Goal: Communication & Community: Answer question/provide support

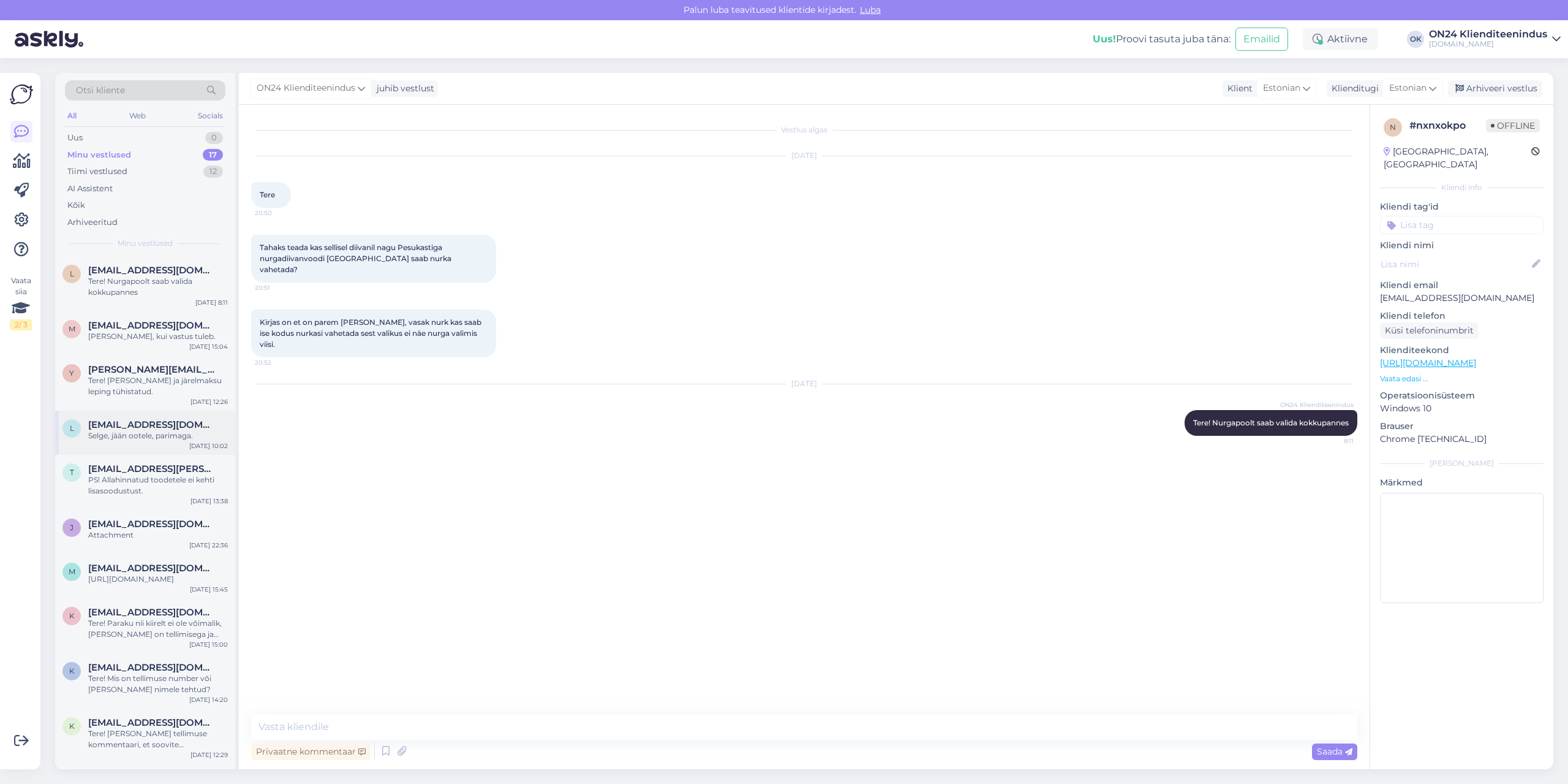
click at [130, 428] on span "[EMAIL_ADDRESS][DOMAIN_NAME]" at bounding box center [151, 424] width 127 height 11
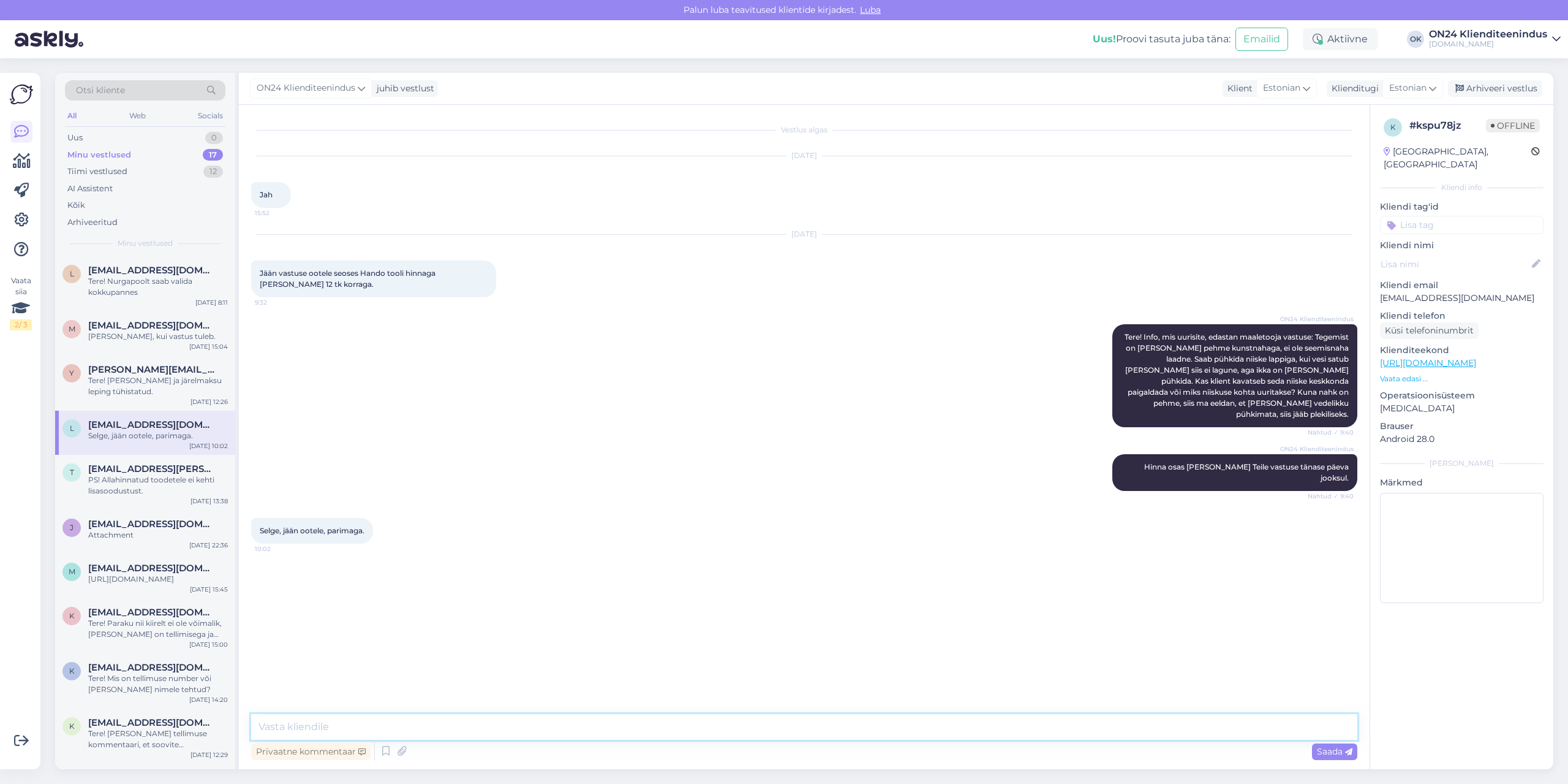
click at [305, 729] on textarea at bounding box center [804, 726] width 1106 height 26
type textarea "Saaksime teha 95 eurot/tk."
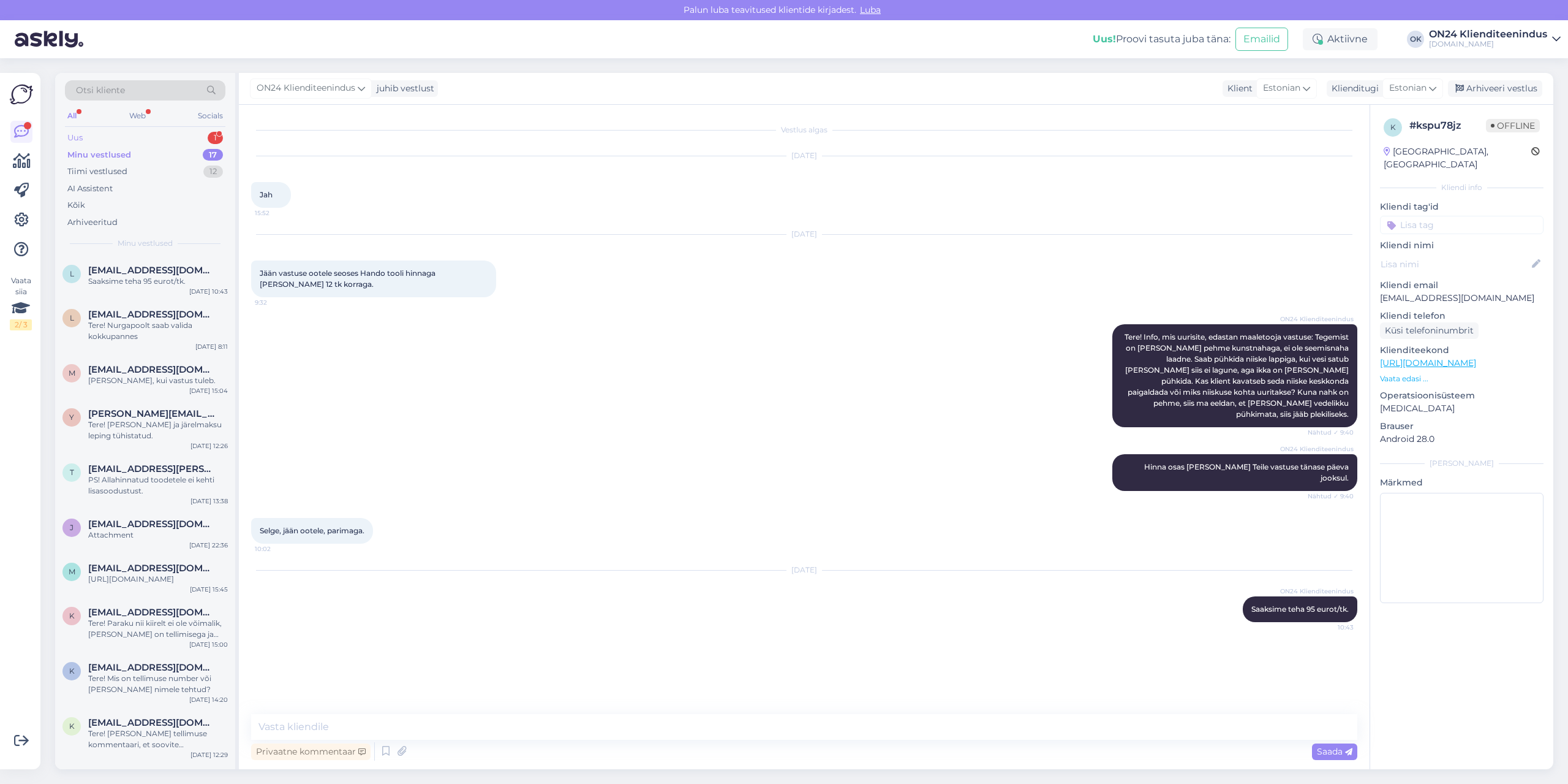
click at [105, 136] on div "Uus 1" at bounding box center [146, 138] width 161 height 18
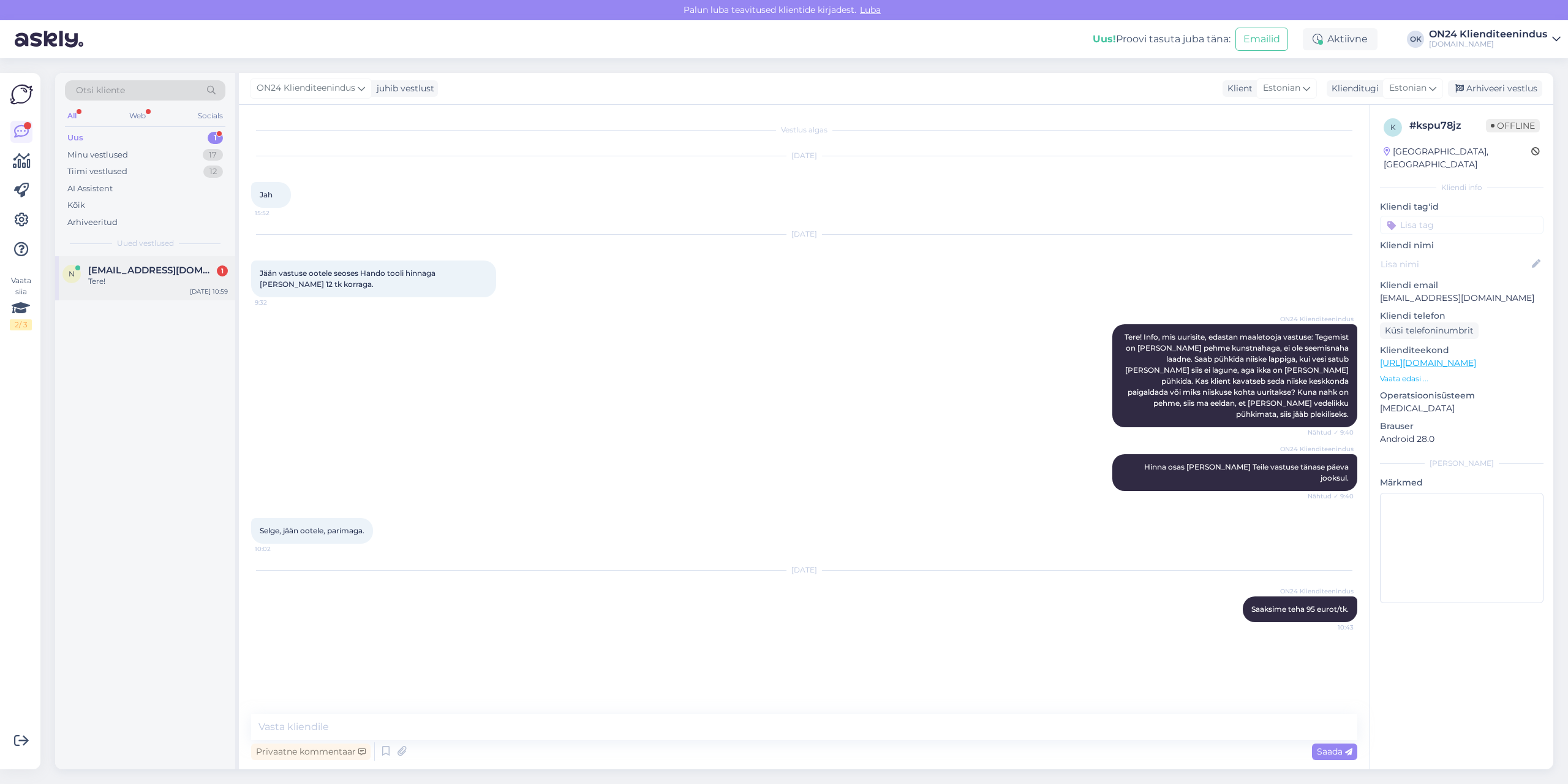
click at [147, 292] on div "n [EMAIL_ADDRESS][DOMAIN_NAME] 1 Tere! [DATE] 10:59" at bounding box center [145, 278] width 180 height 44
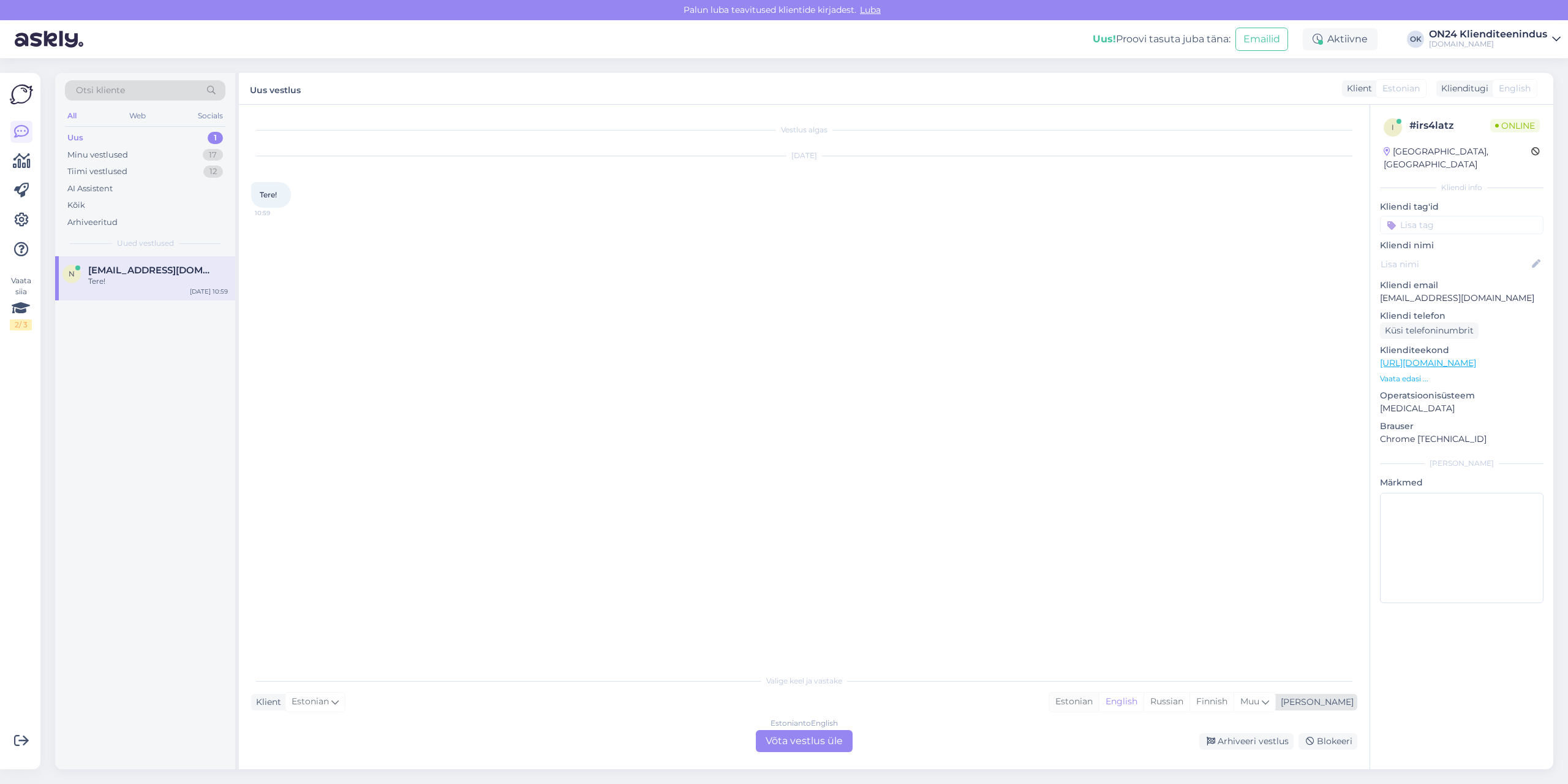
click at [1099, 699] on div "Estonian" at bounding box center [1073, 701] width 49 height 18
click at [802, 744] on div "Estonian to Estonian Võta vestlus üle" at bounding box center [804, 740] width 97 height 22
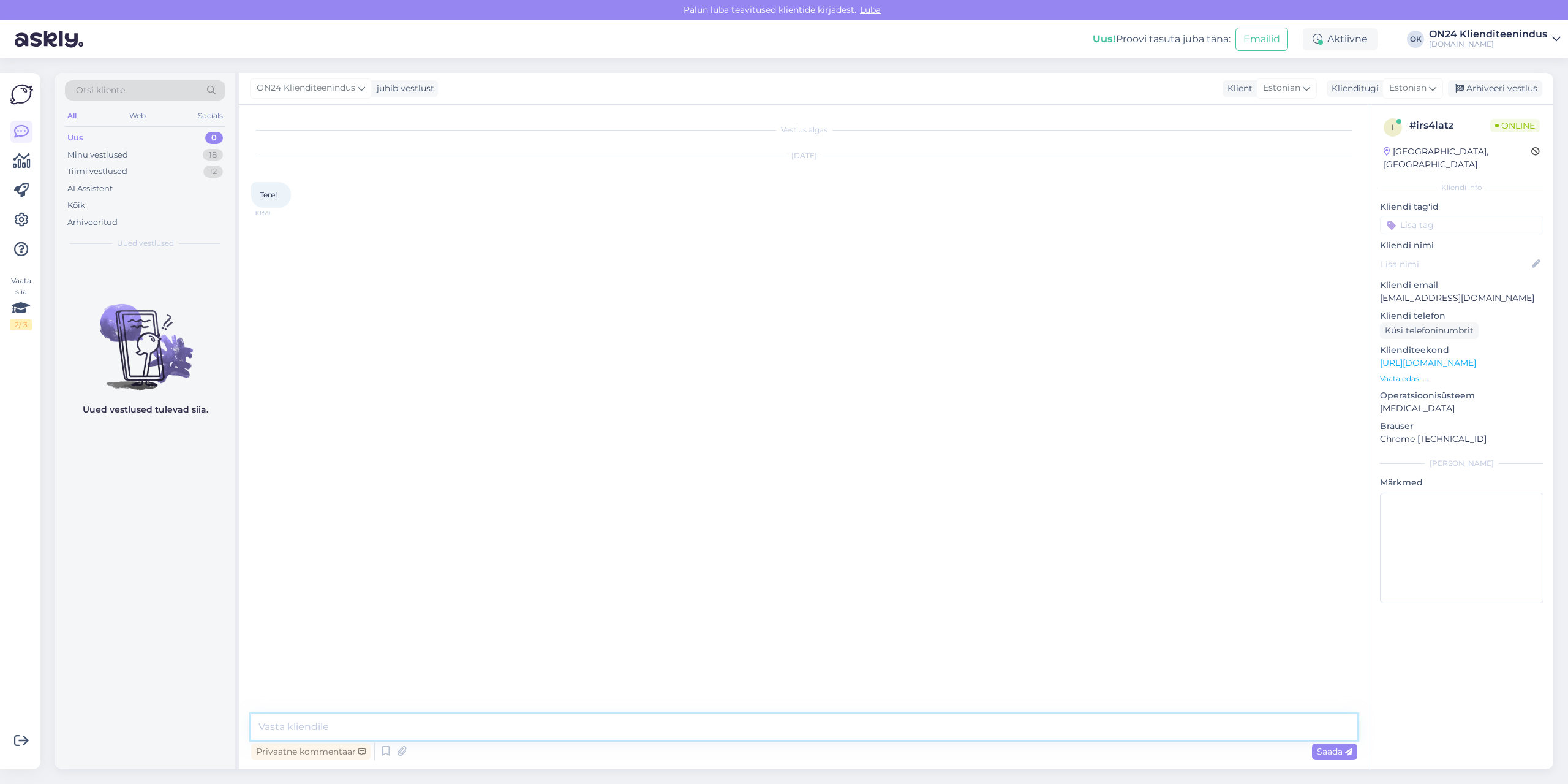
click at [769, 735] on textarea at bounding box center [804, 726] width 1106 height 26
type textarea "Tere!"
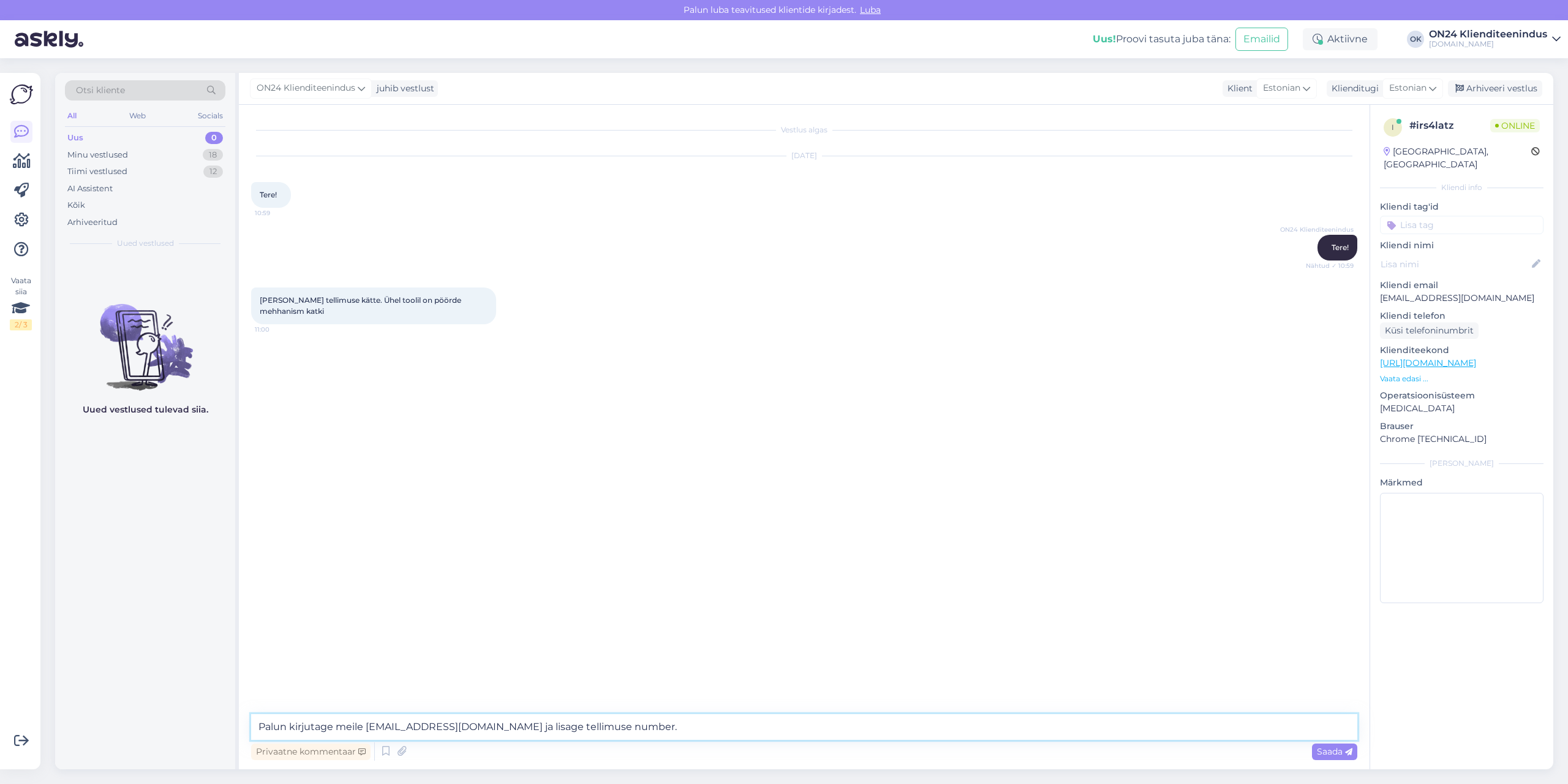
type textarea "Palun kirjutage meile [EMAIL_ADDRESS][DOMAIN_NAME] ja lisage tellimuse number."
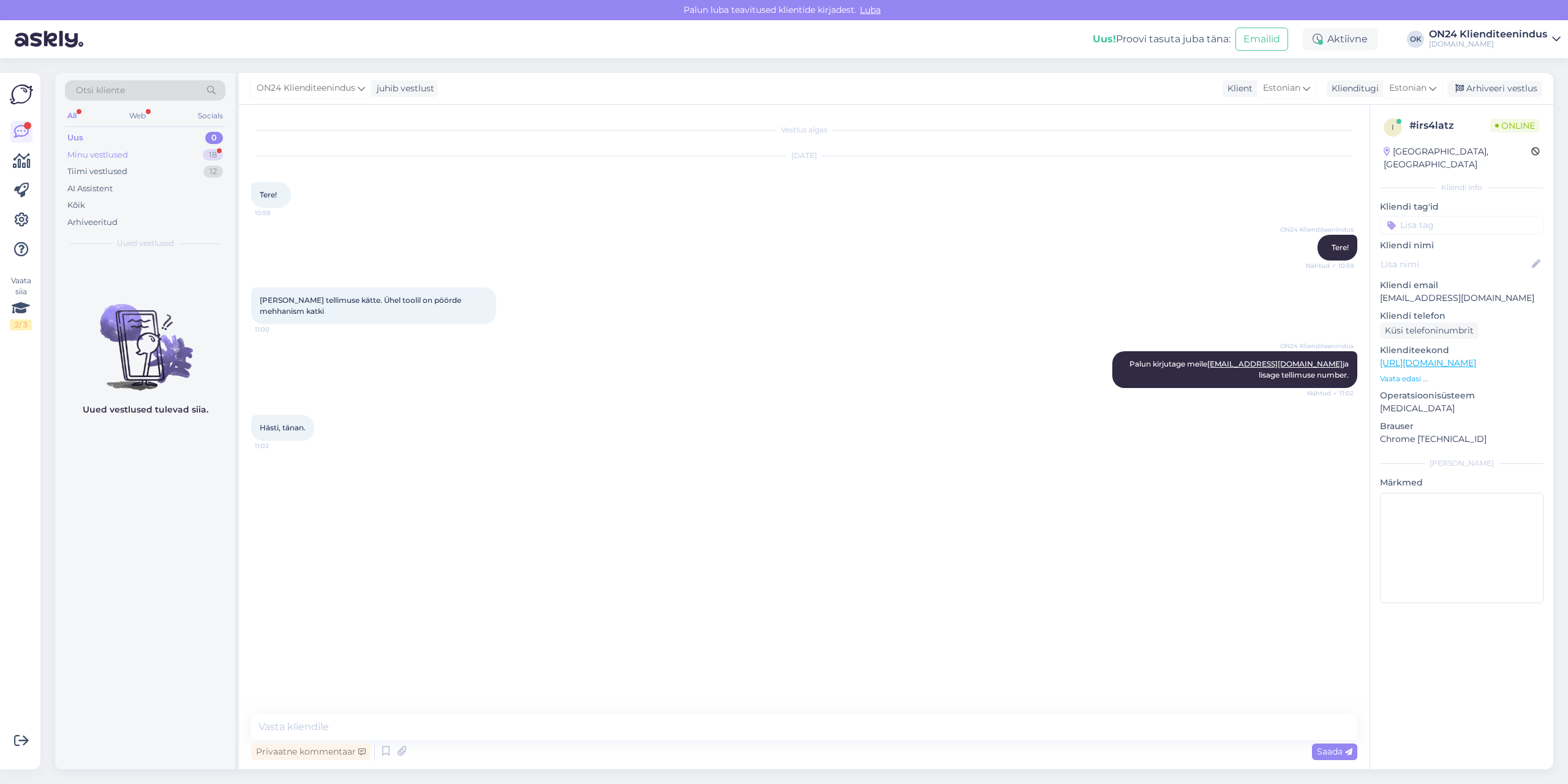
click at [134, 152] on div "Minu vestlused 18" at bounding box center [146, 155] width 161 height 18
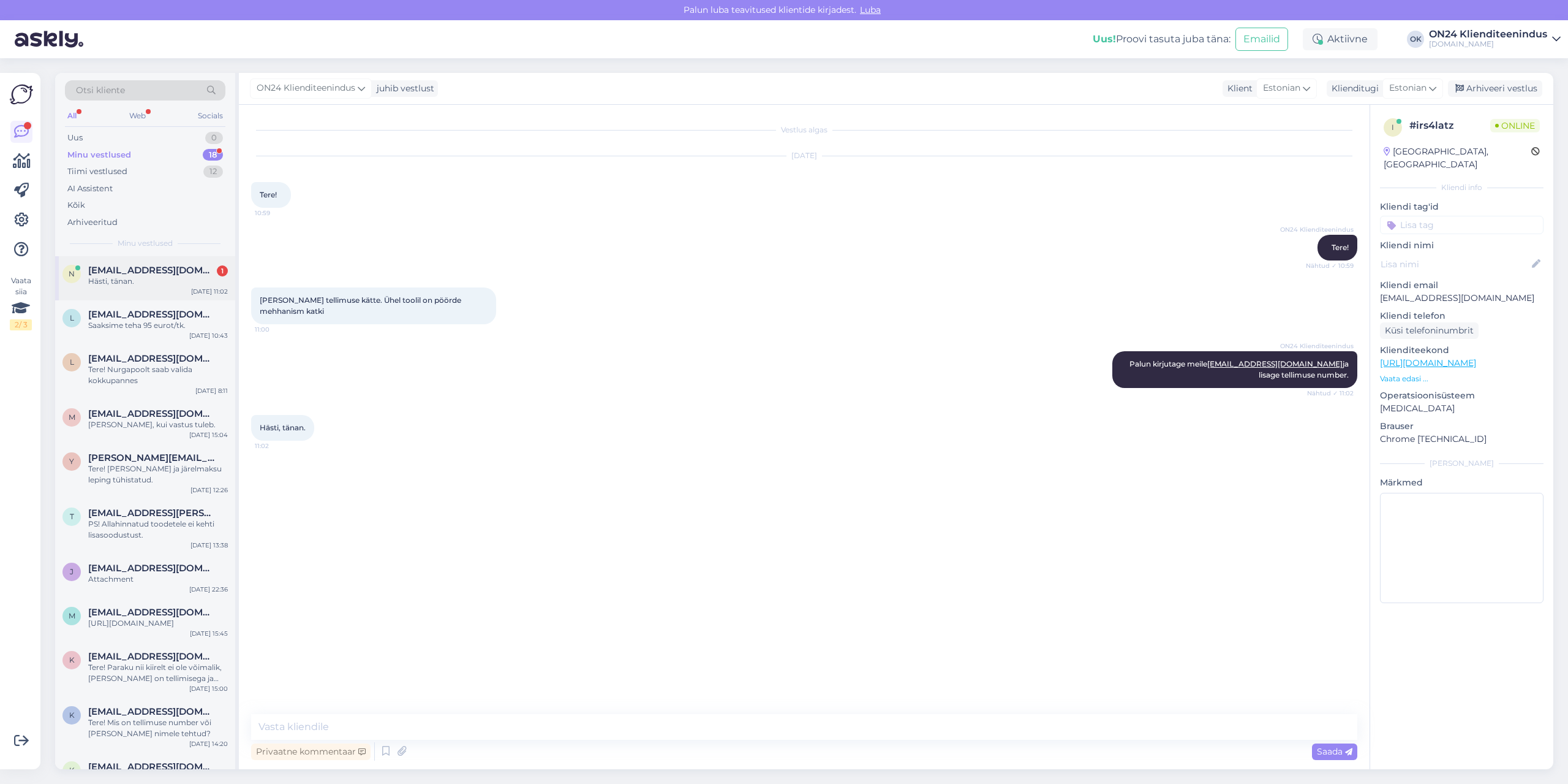
click at [158, 279] on div "Hästi, tänan." at bounding box center [157, 281] width 140 height 11
click at [1490, 88] on div "Arhiveeri vestlus" at bounding box center [1494, 89] width 94 height 17
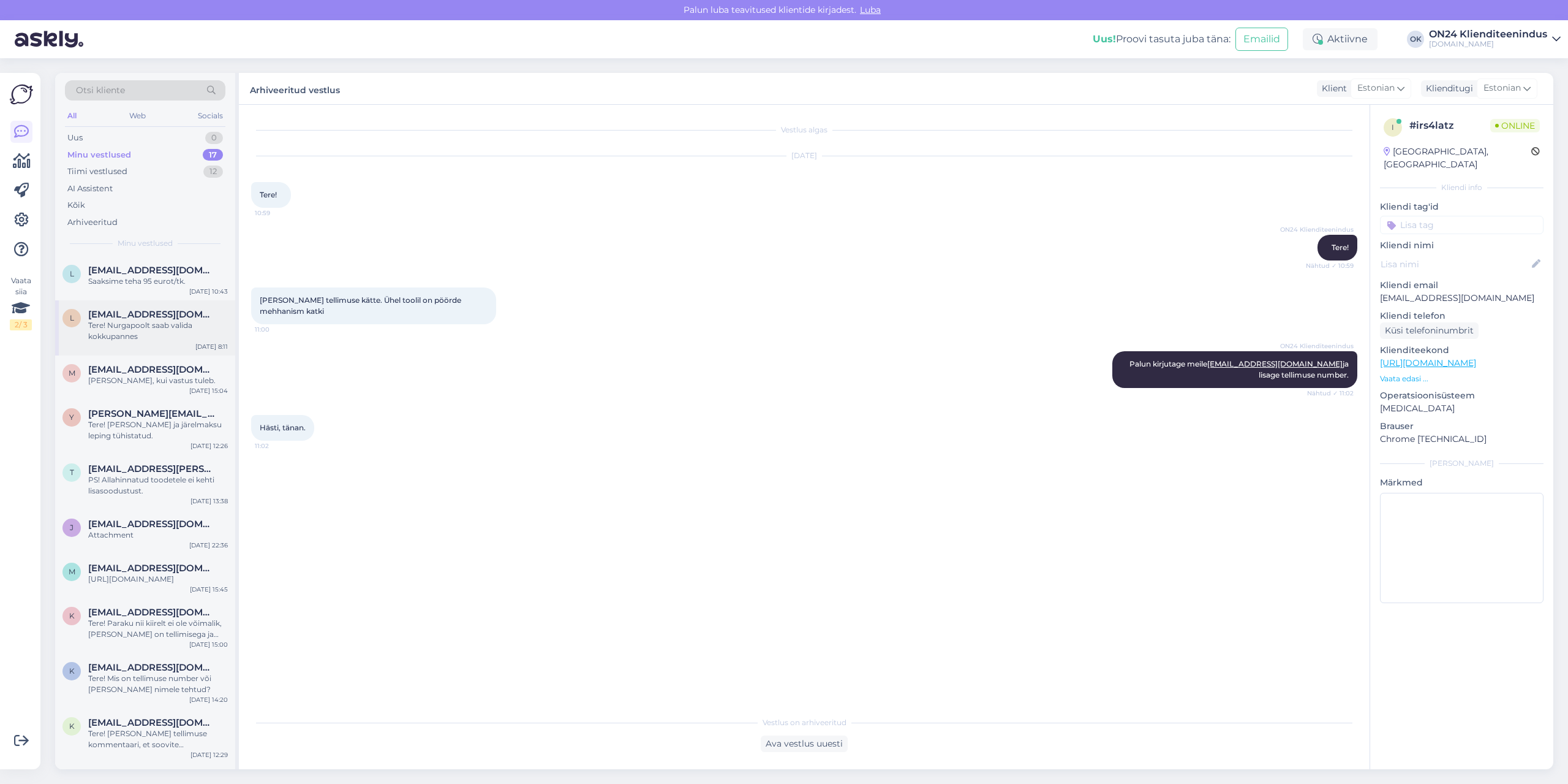
click at [164, 341] on div "Tere! Nurgapoolt saab valida kokkupannes" at bounding box center [157, 331] width 140 height 22
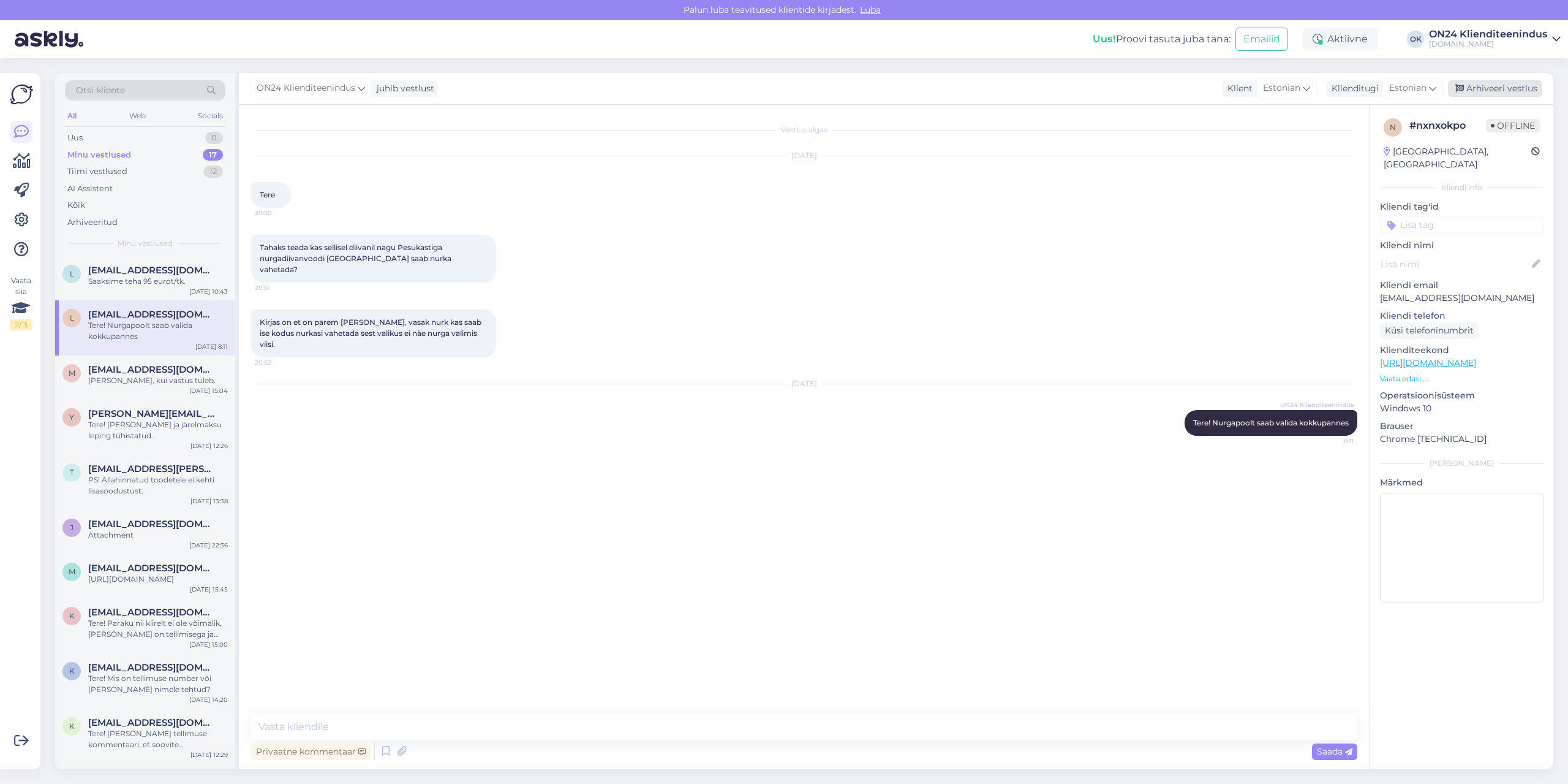
click at [1485, 85] on div "Arhiveeri vestlus" at bounding box center [1494, 89] width 94 height 17
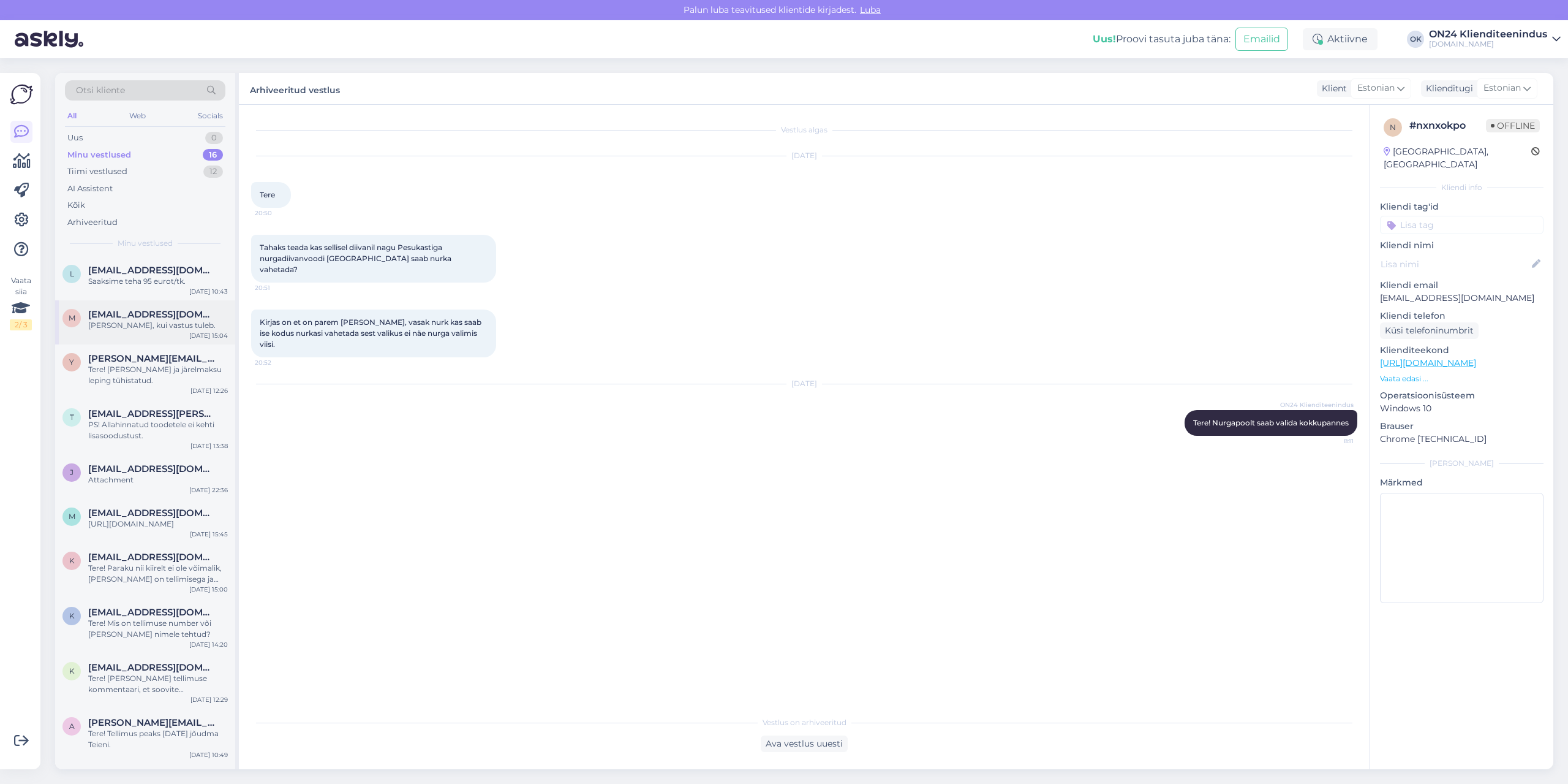
click at [136, 328] on div "[PERSON_NAME], kui vastus tuleb." at bounding box center [157, 325] width 140 height 11
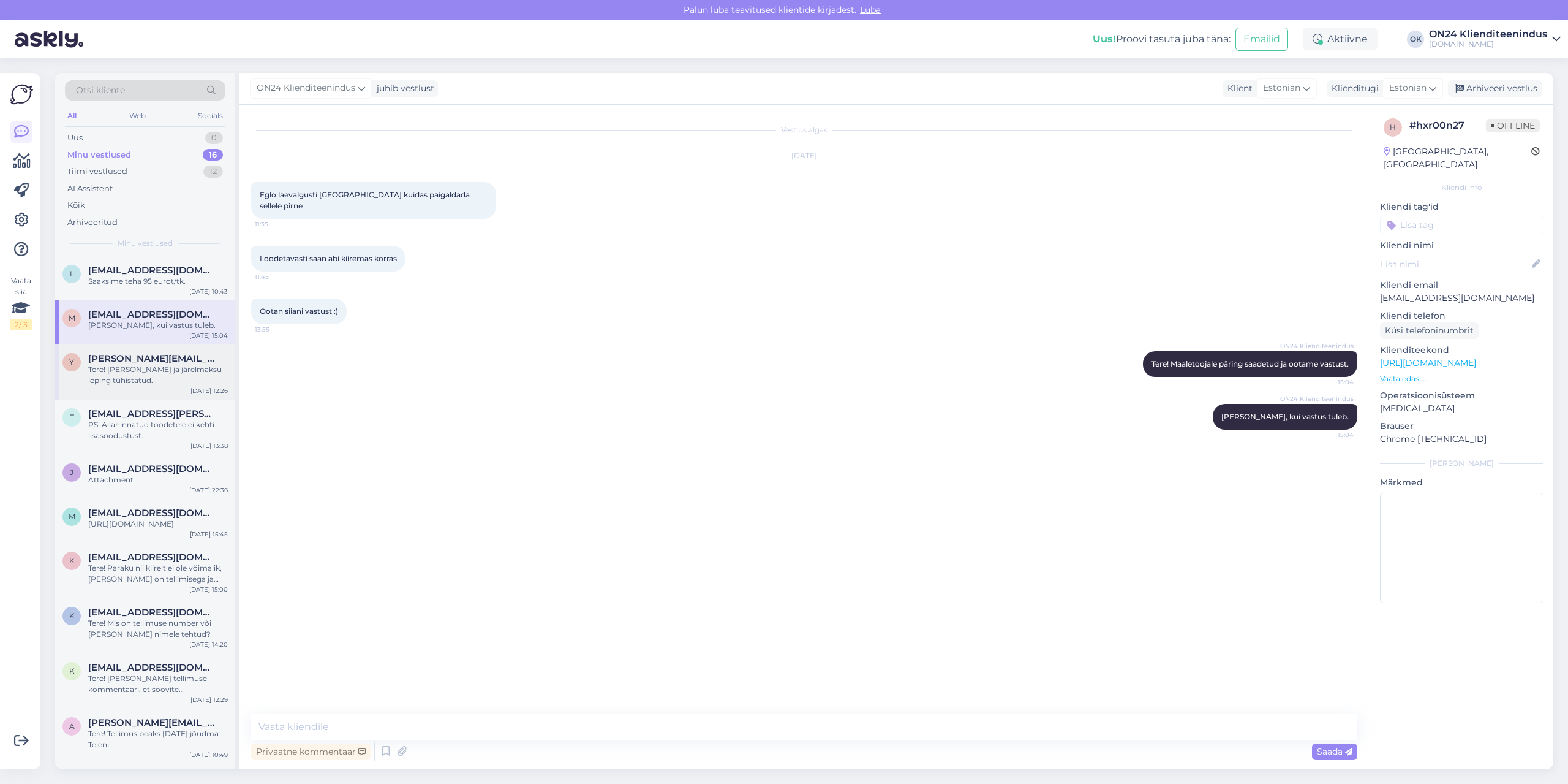
click at [161, 374] on div "Tere! [PERSON_NAME] ja järelmaksu leping tühistatud." at bounding box center [157, 375] width 140 height 22
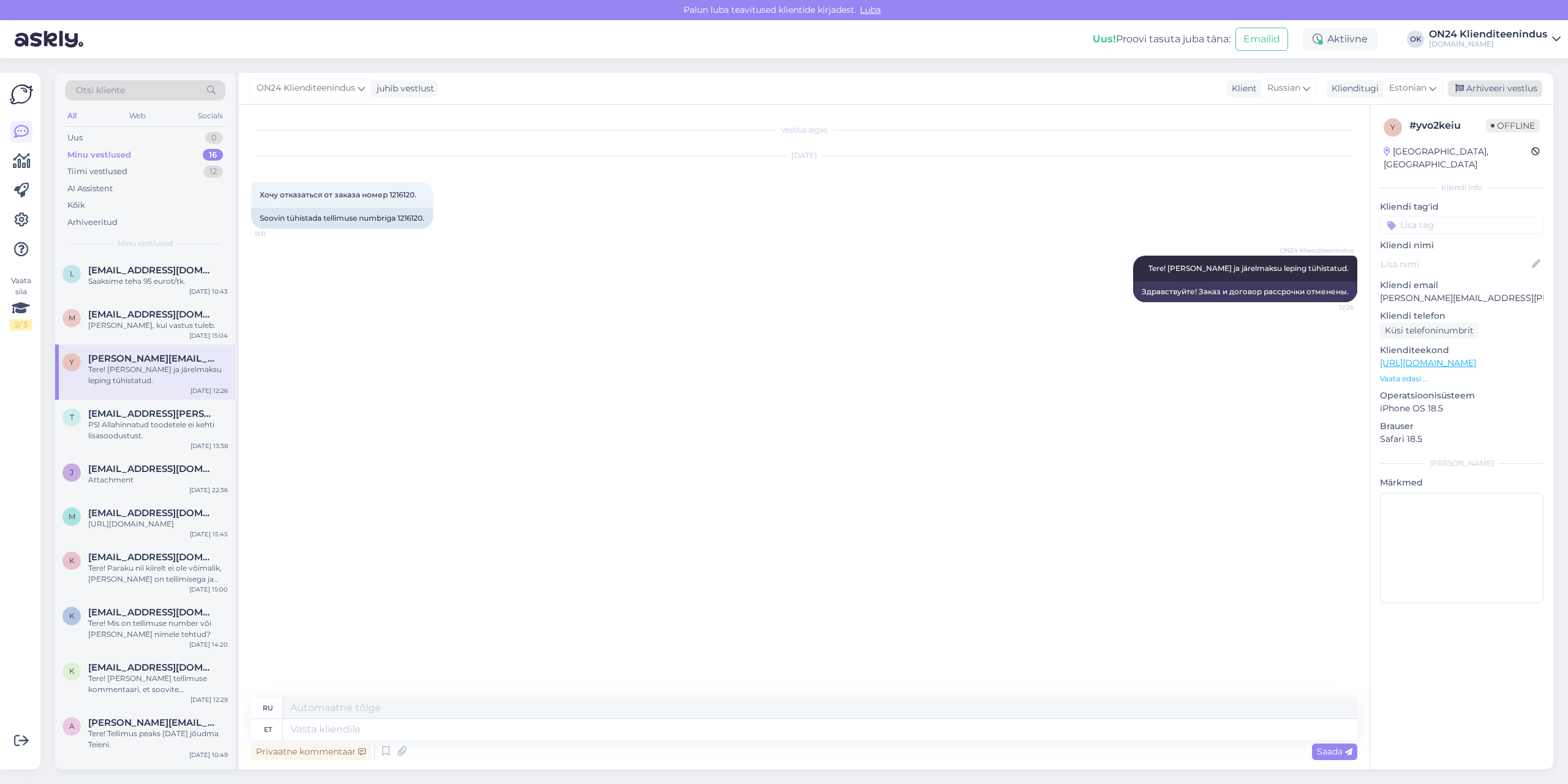
click at [1488, 90] on div "Arhiveeri vestlus" at bounding box center [1494, 89] width 94 height 17
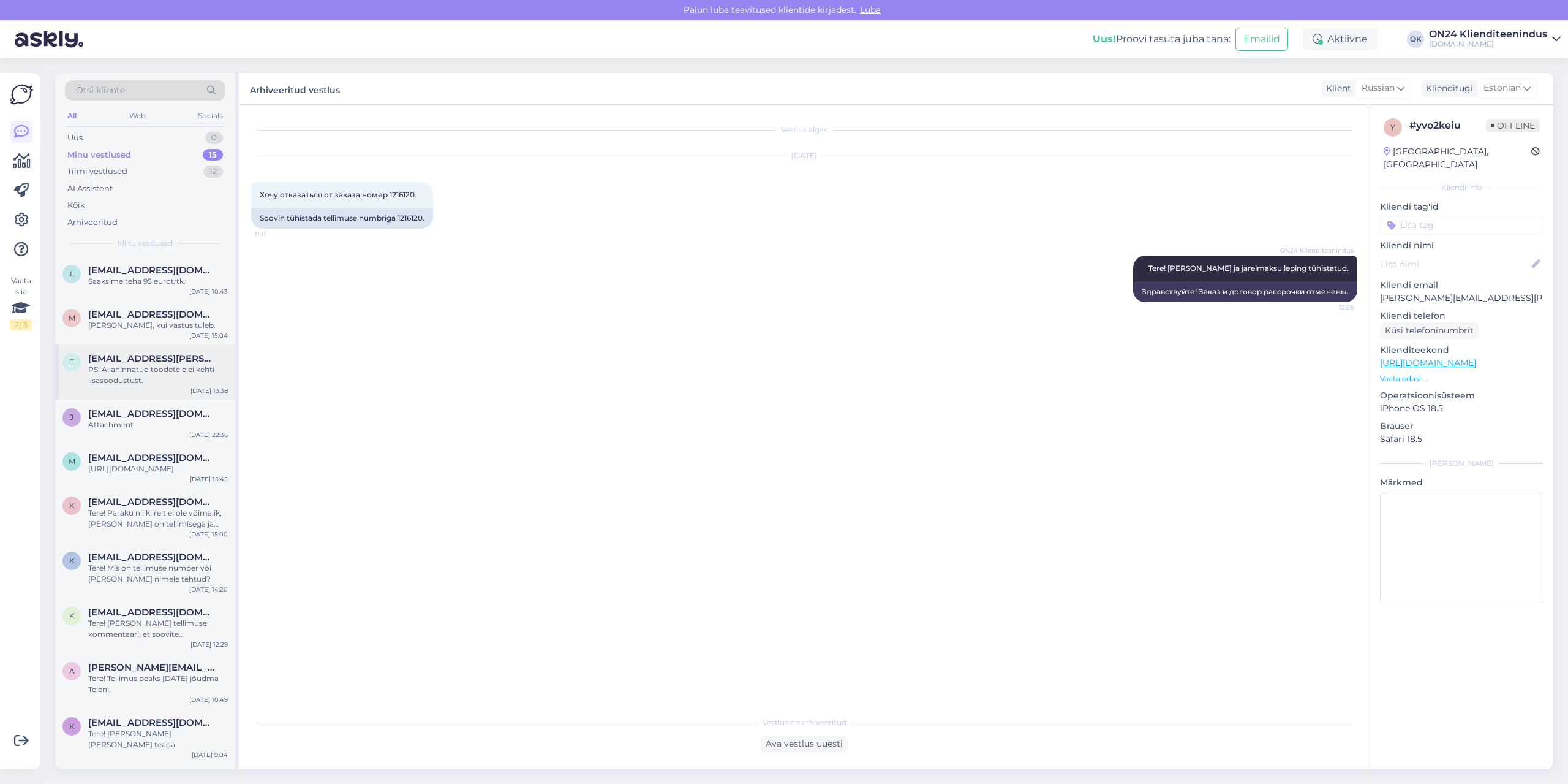
click at [200, 372] on div "PS! Allahinnatud toodetele ei kehti lisasoodustust." at bounding box center [157, 375] width 140 height 22
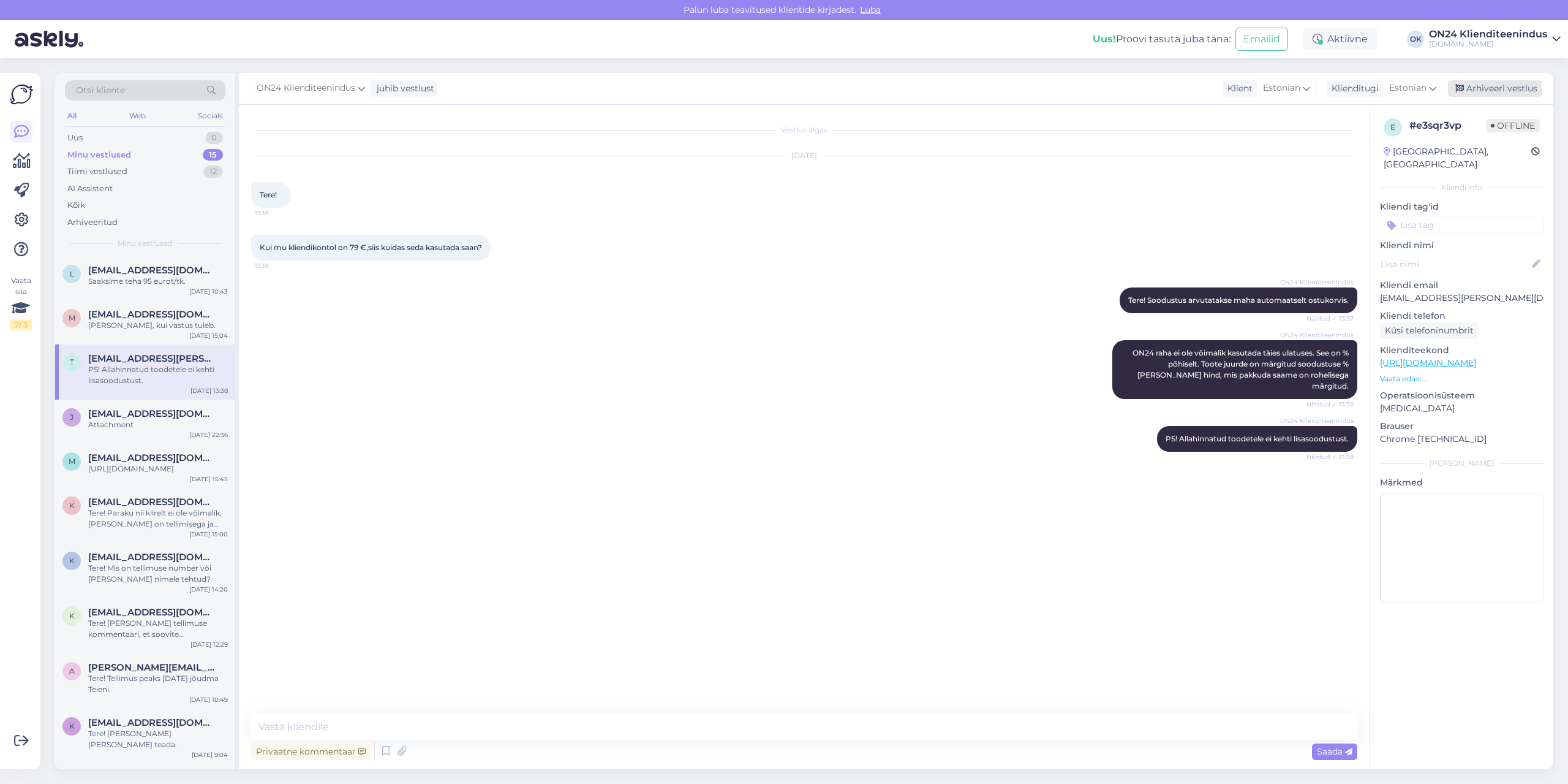
click at [1470, 93] on div "Arhiveeri vestlus" at bounding box center [1494, 89] width 94 height 17
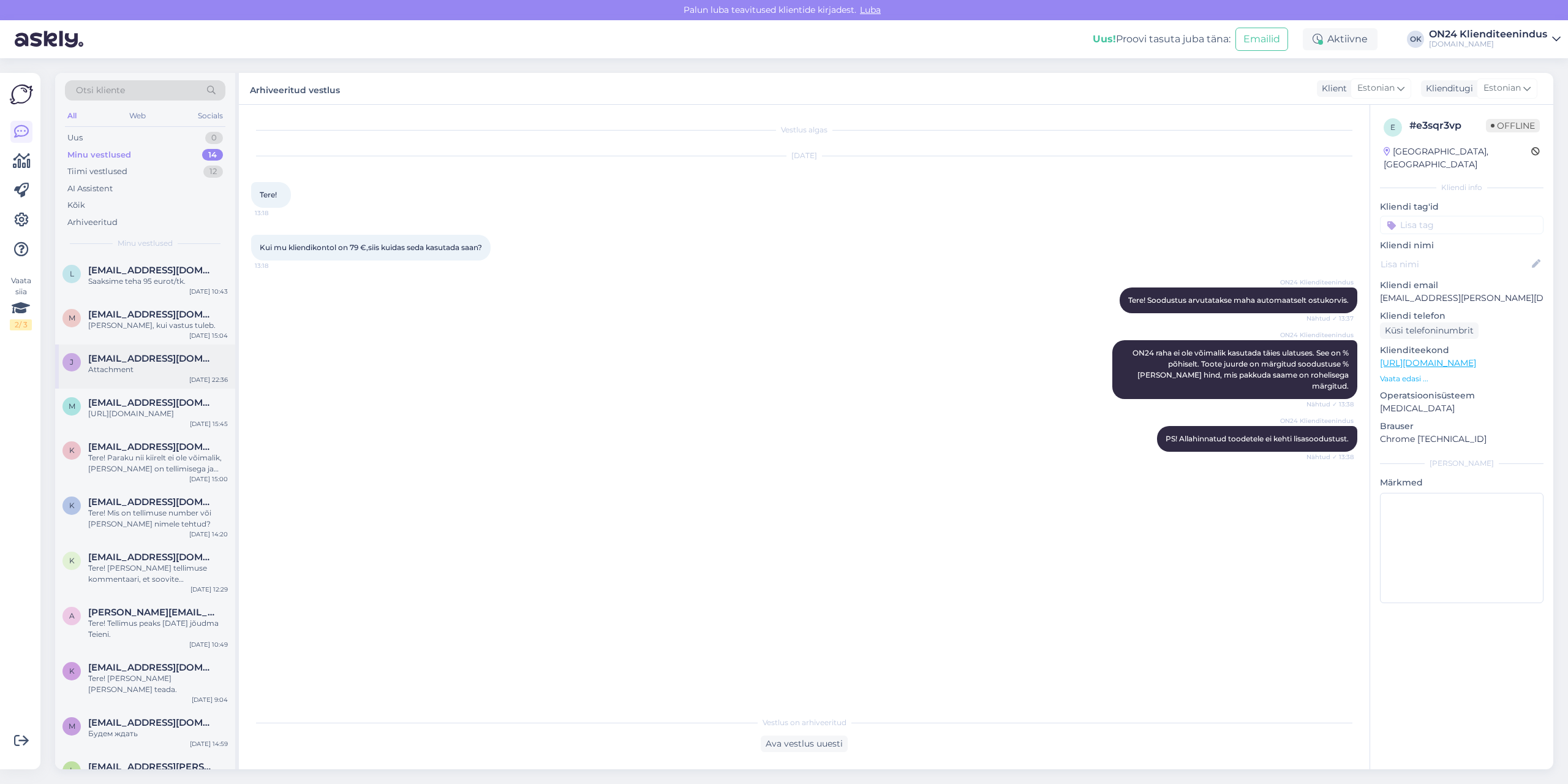
click at [148, 364] on div "Attachment" at bounding box center [157, 369] width 140 height 11
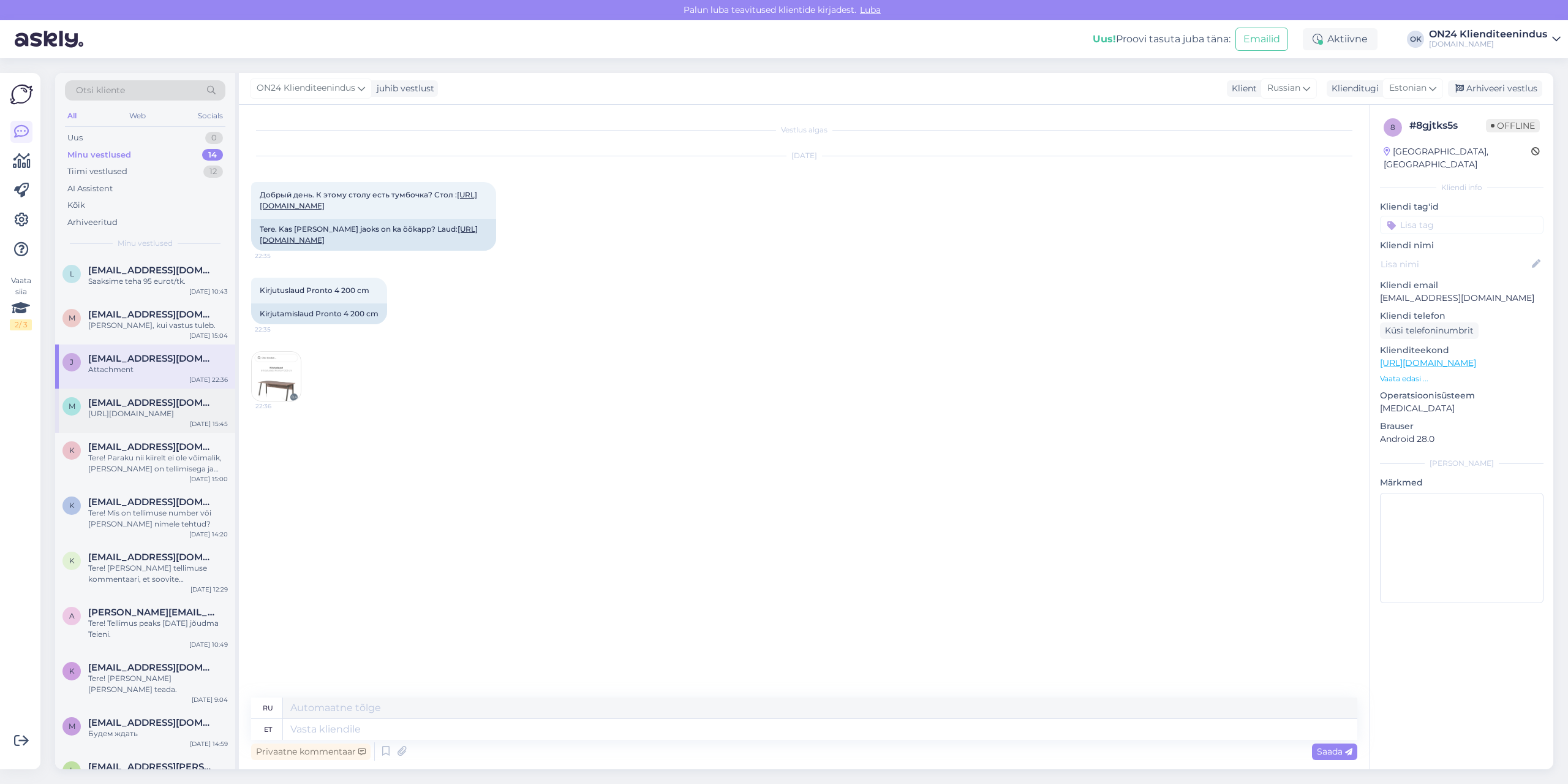
click at [156, 406] on span "[EMAIL_ADDRESS][DOMAIN_NAME]" at bounding box center [151, 402] width 127 height 11
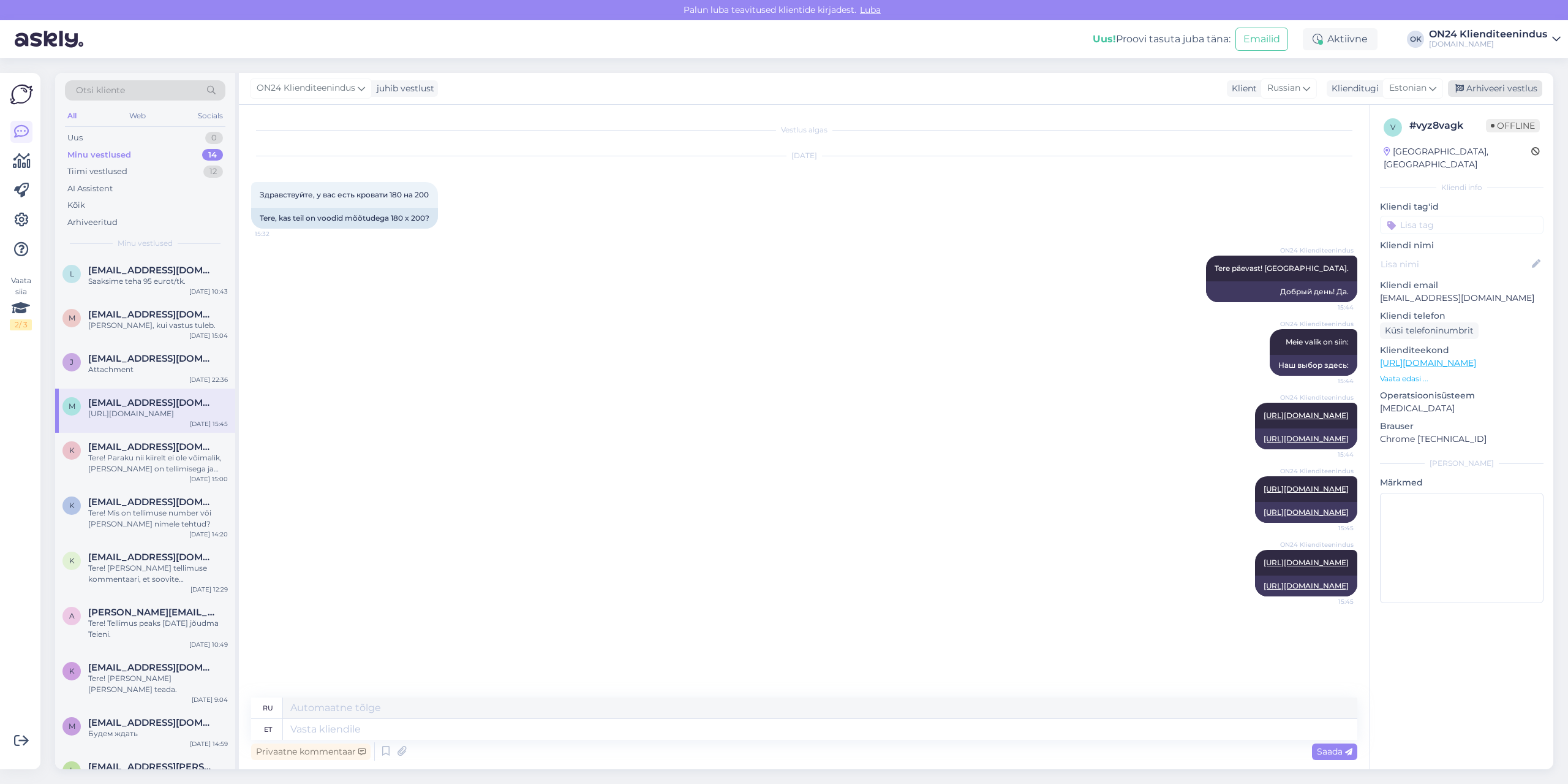
click at [1476, 87] on div "Arhiveeri vestlus" at bounding box center [1494, 89] width 94 height 17
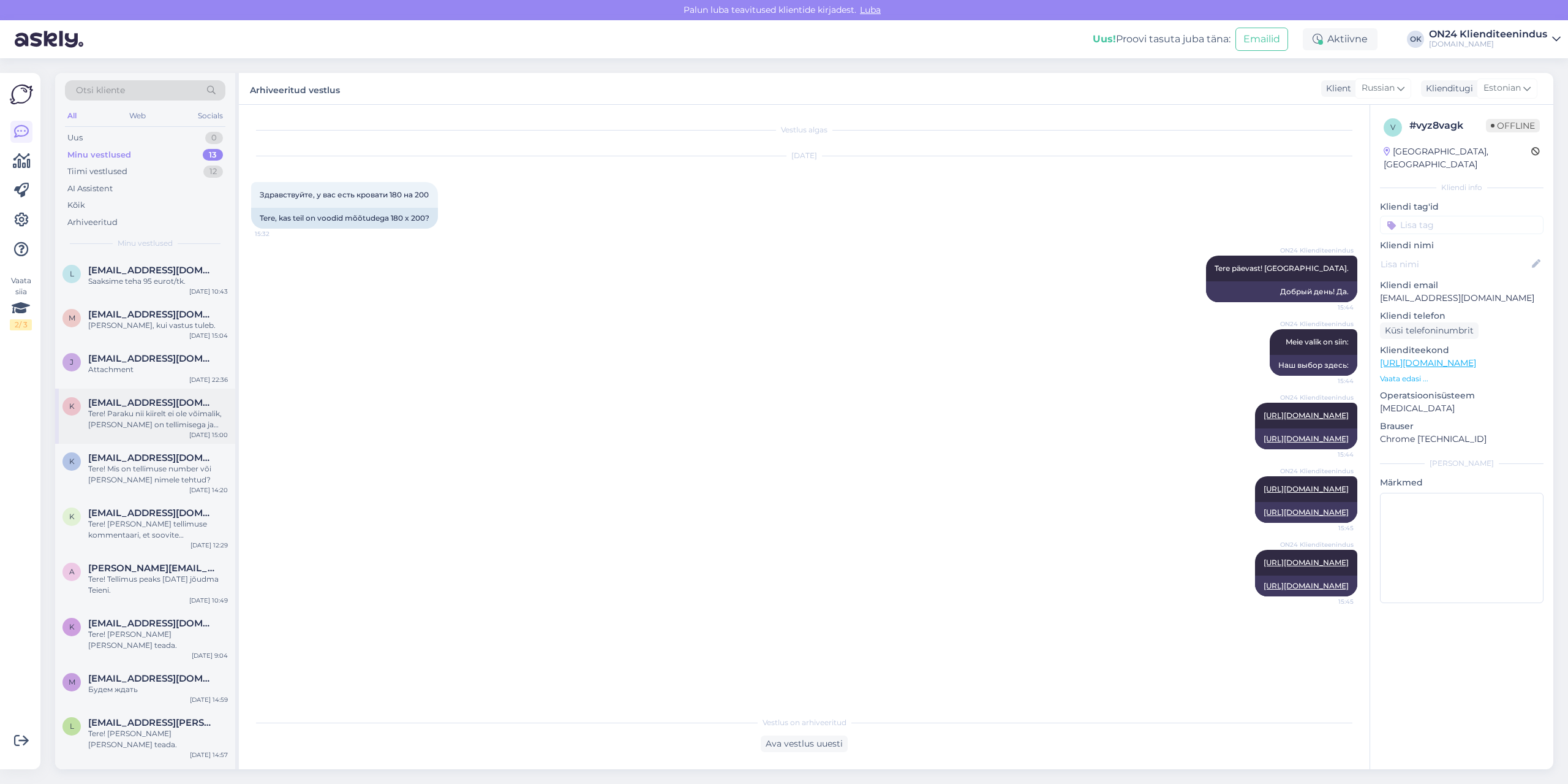
click at [164, 417] on div "Tere! Paraku nii kiirelt ei ole võimalik, [PERSON_NAME] on tellimisega ja saabu…" at bounding box center [157, 419] width 140 height 22
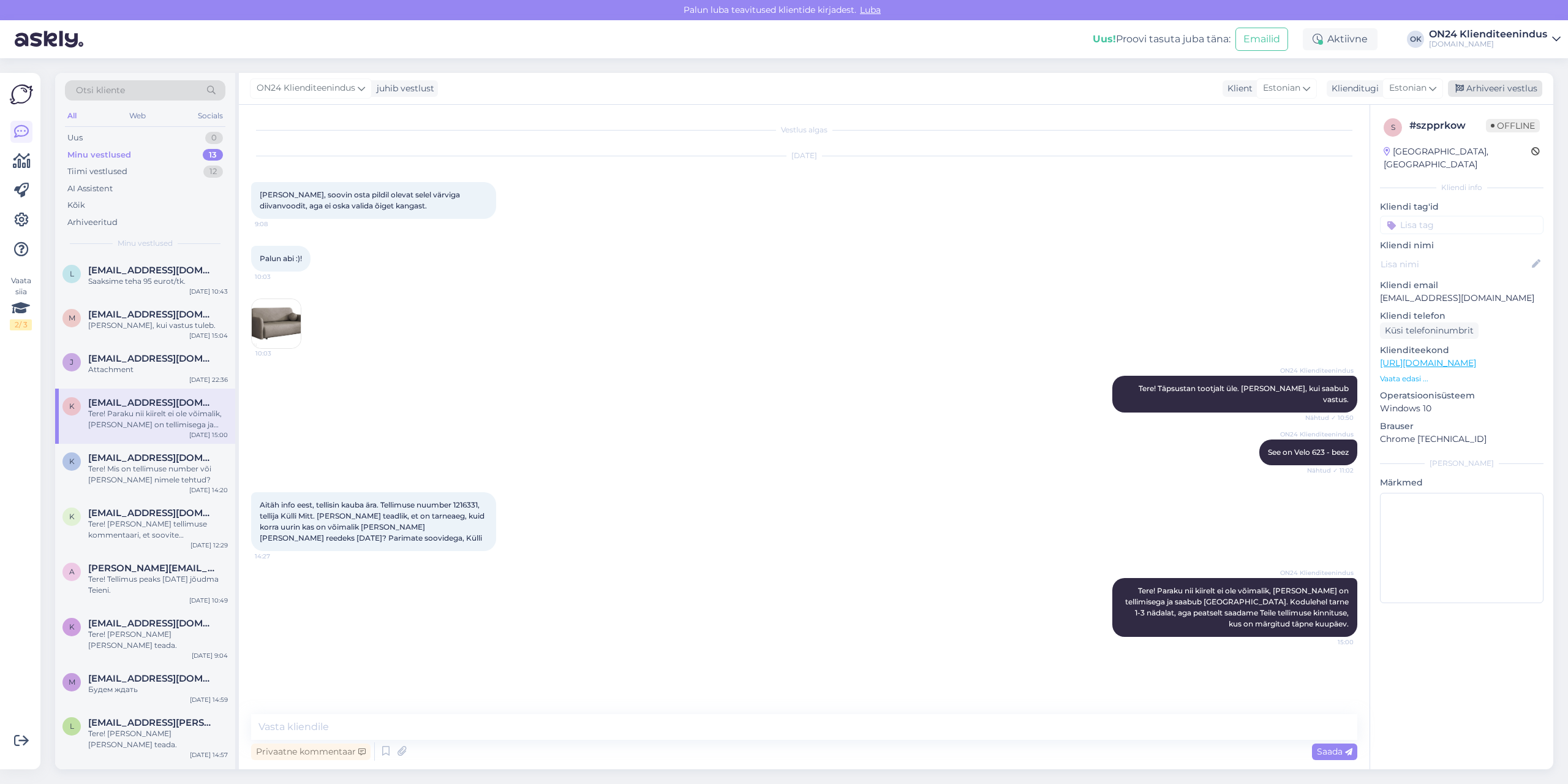
click at [1476, 91] on div "Arhiveeri vestlus" at bounding box center [1494, 89] width 94 height 17
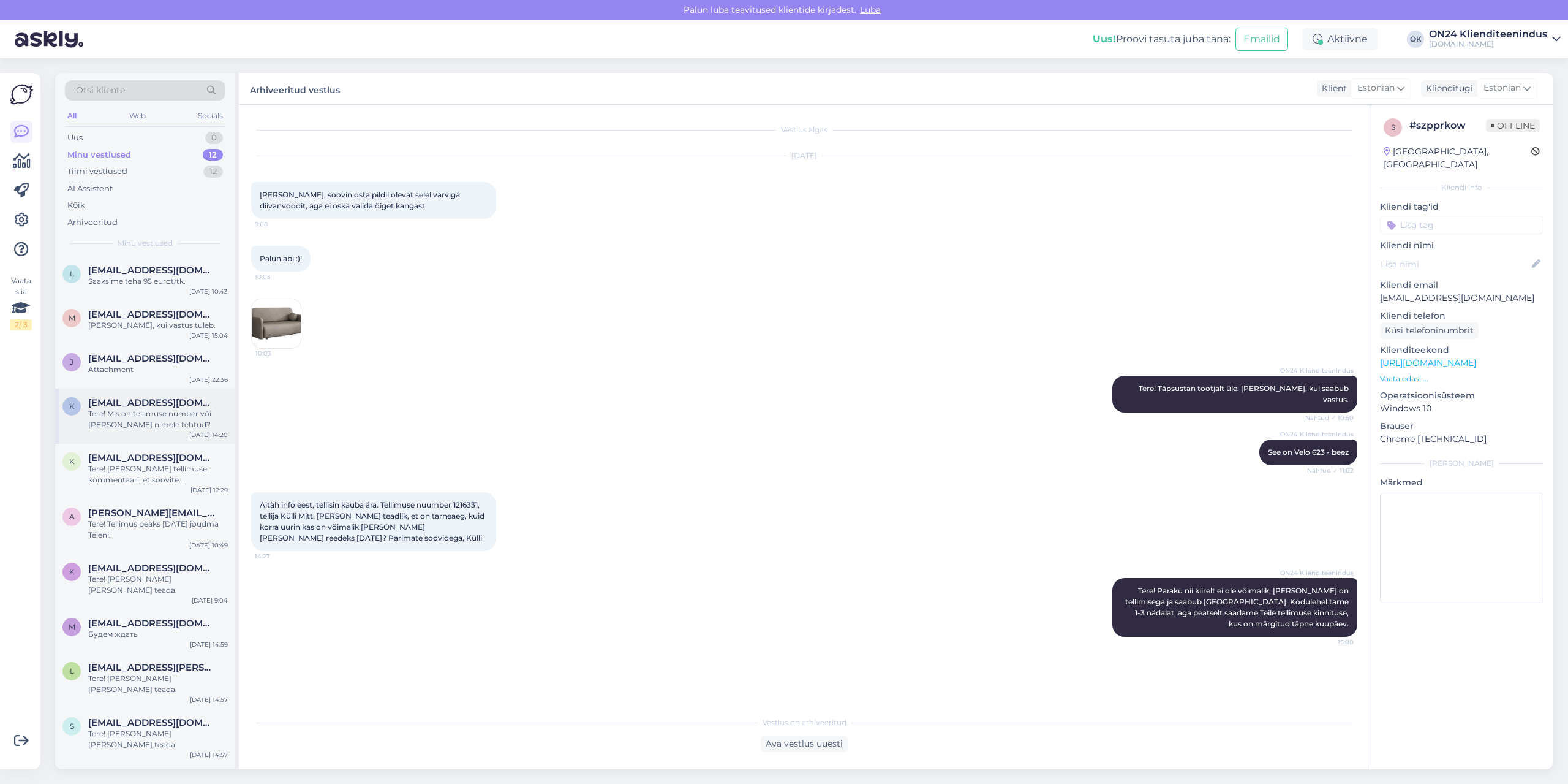
click at [145, 411] on div "Tere! Mis on tellimuse number või [PERSON_NAME] nimele tehtud?" at bounding box center [157, 419] width 140 height 22
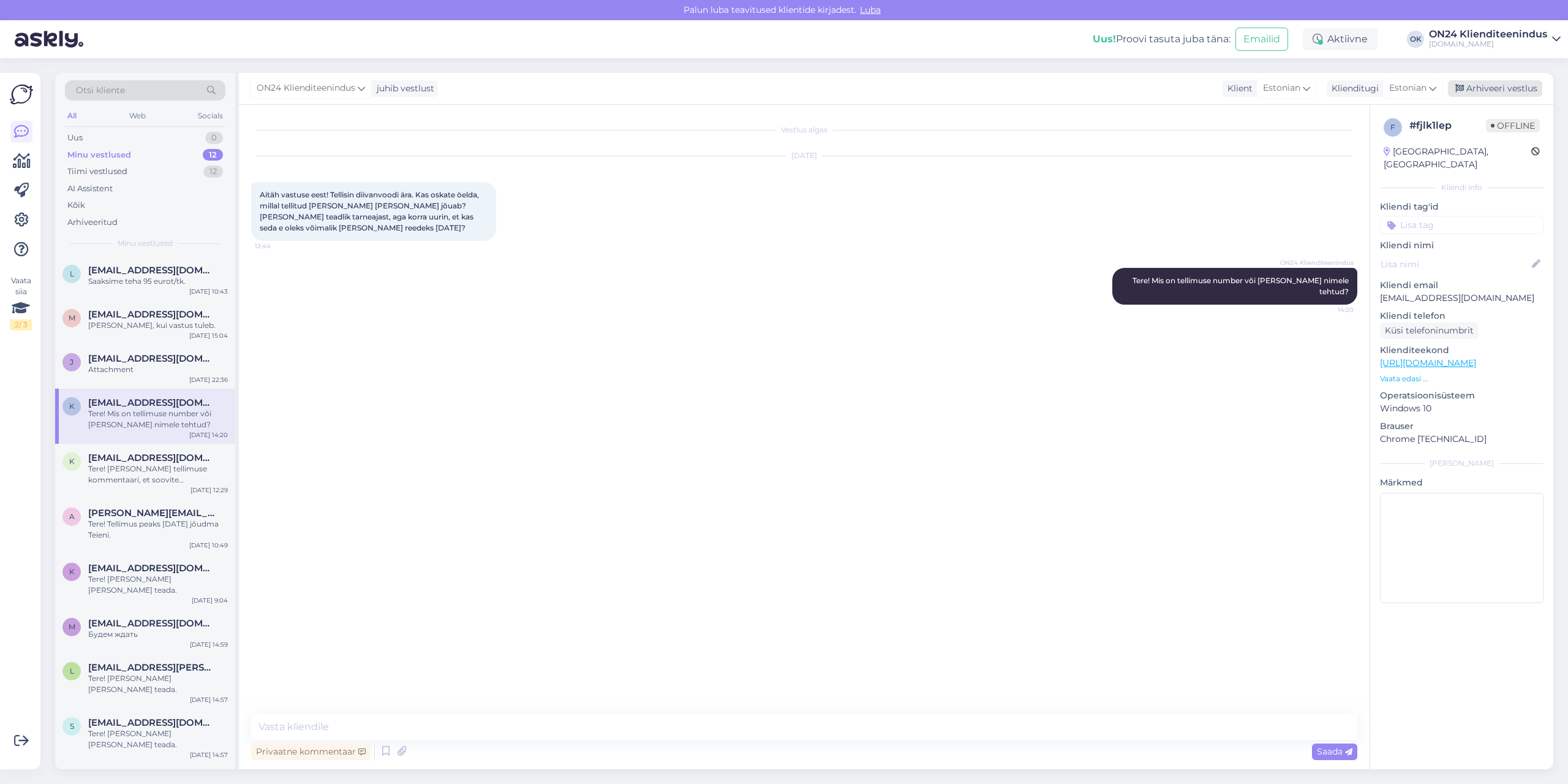
click at [1465, 93] on div "Arhiveeri vestlus" at bounding box center [1494, 89] width 94 height 17
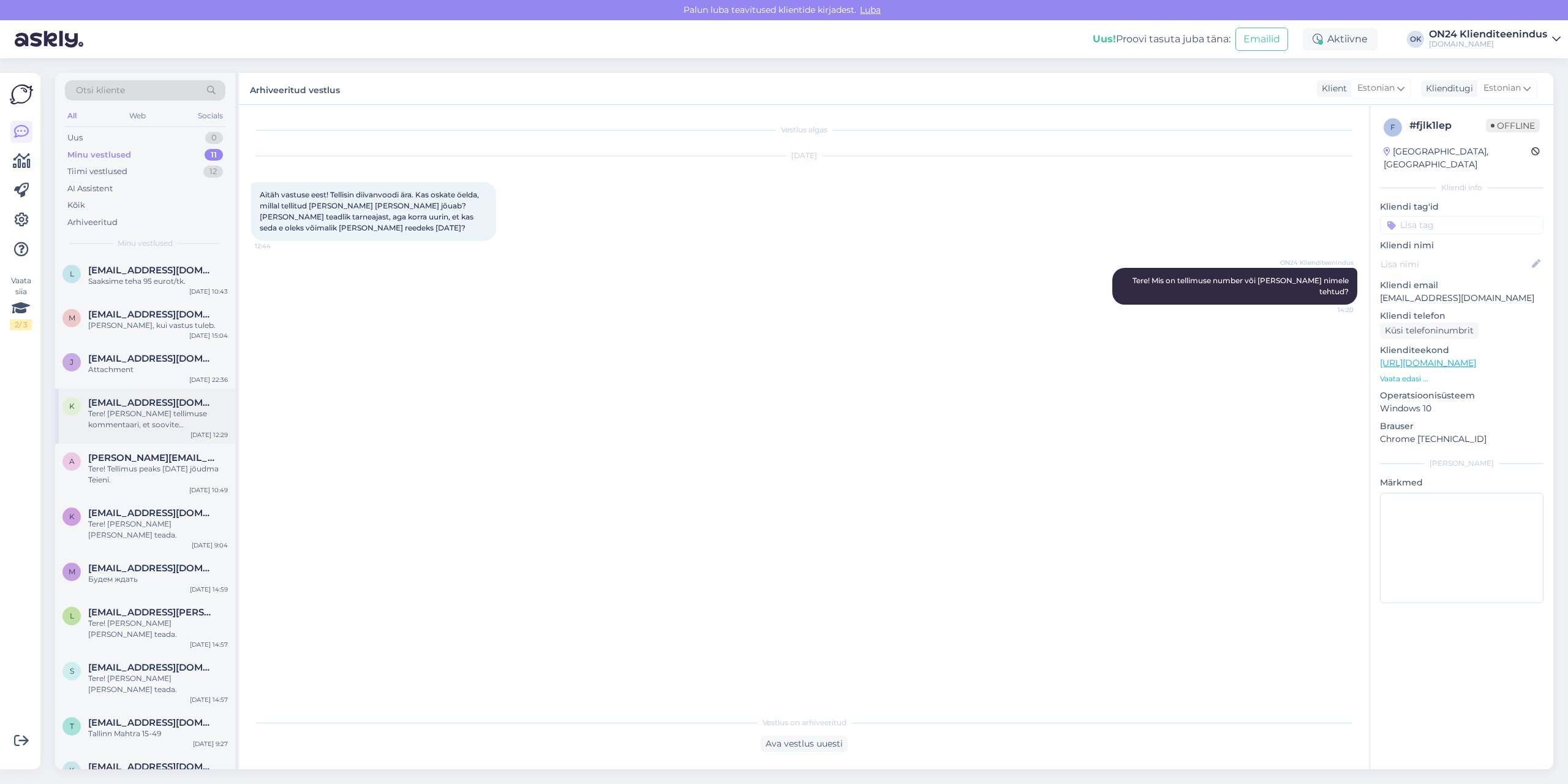
click at [153, 423] on div "Tere! [PERSON_NAME] tellimuse kommentaari, et soovite kokkupanekut või saatke o…" at bounding box center [157, 419] width 140 height 22
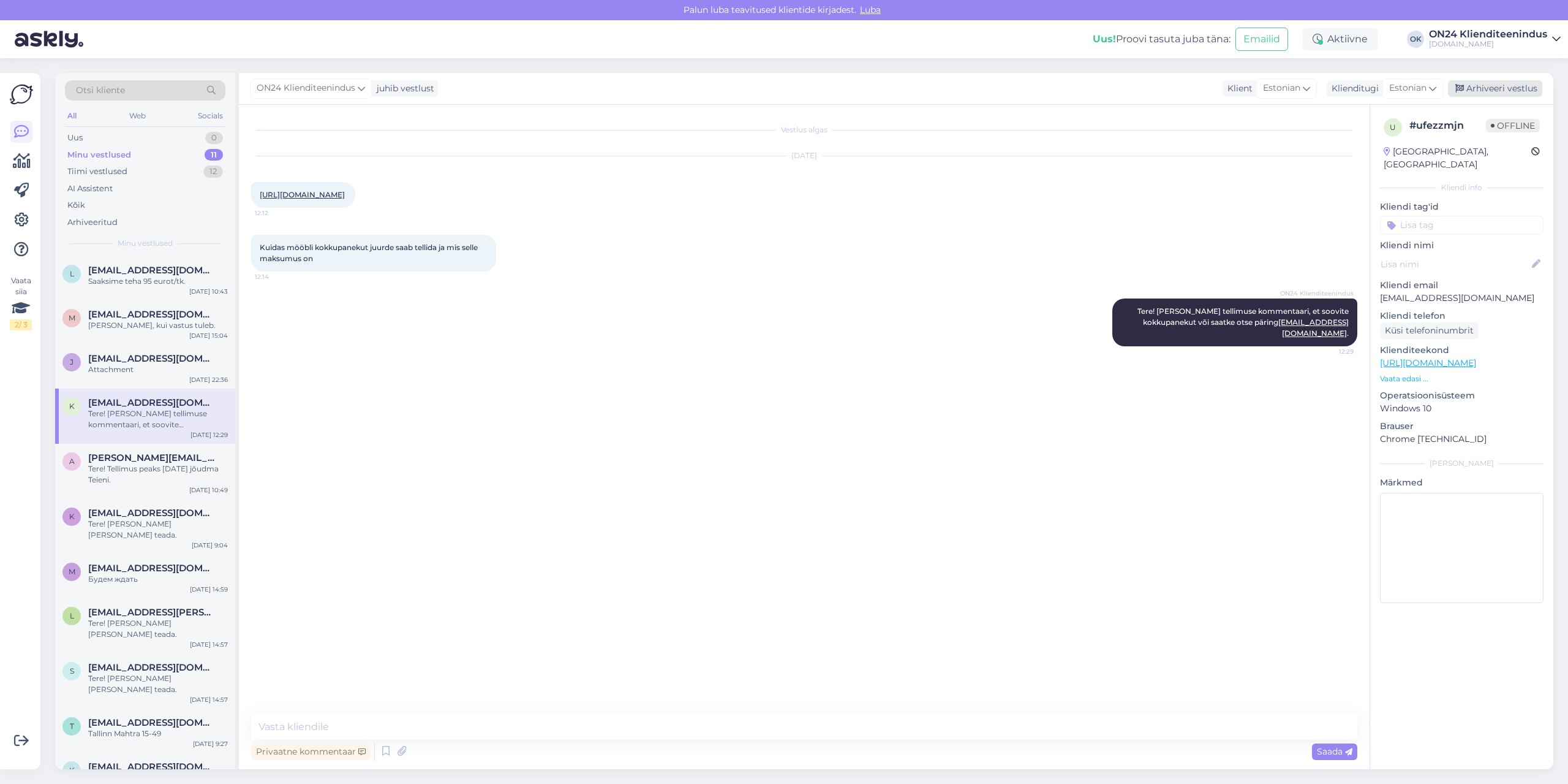
click at [1468, 82] on div "Arhiveeri vestlus" at bounding box center [1494, 89] width 94 height 17
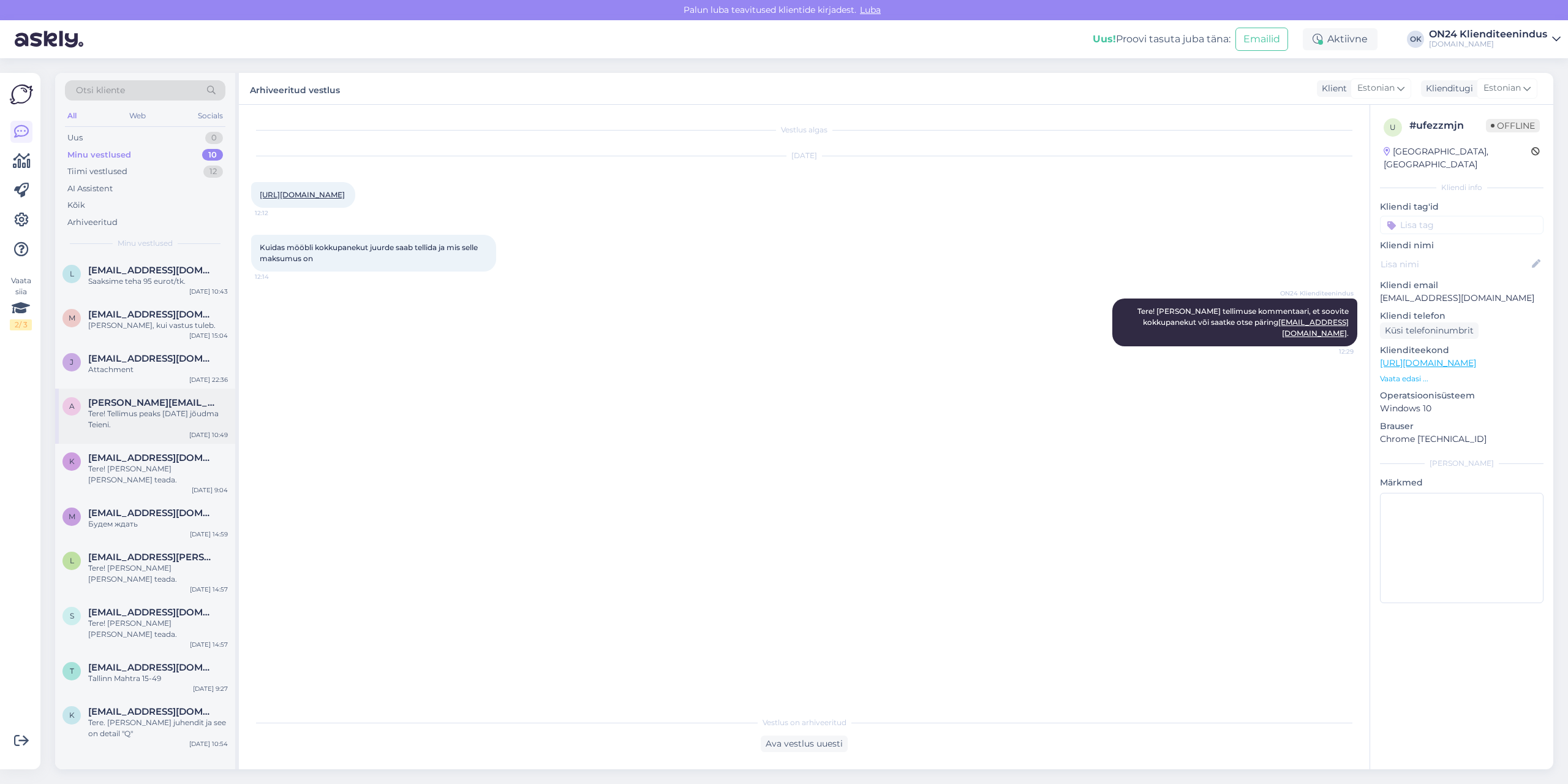
click at [138, 423] on div "Tere! Tellimus peaks [DATE] jõudma Teieni." at bounding box center [157, 419] width 140 height 22
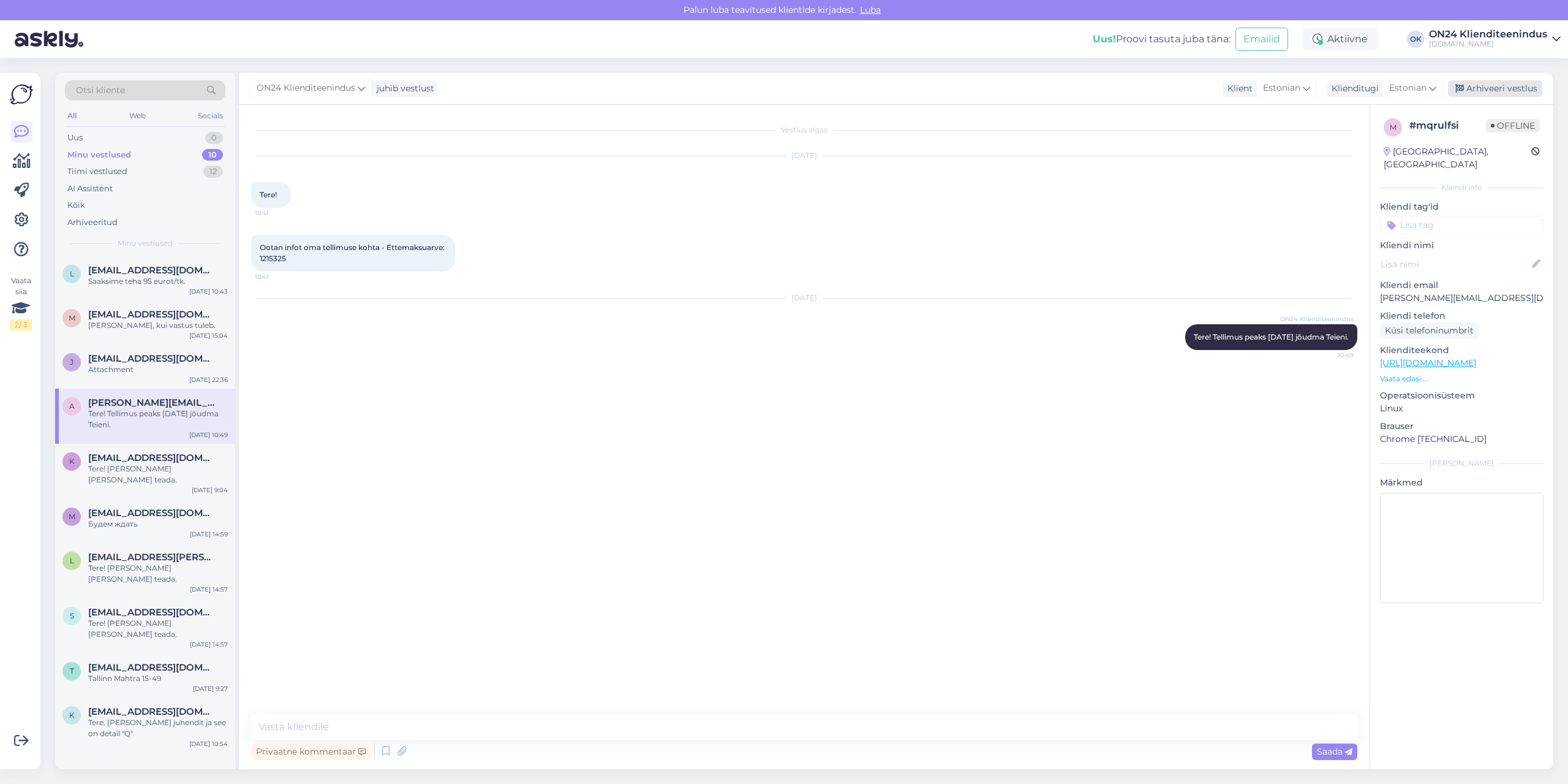
click at [1474, 90] on div "Arhiveeri vestlus" at bounding box center [1494, 89] width 94 height 17
